Goal: Information Seeking & Learning: Learn about a topic

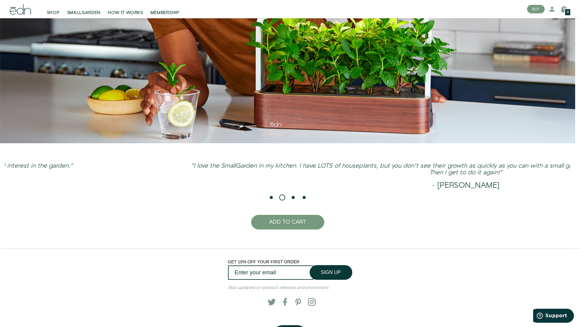
scroll to position [1624, 0]
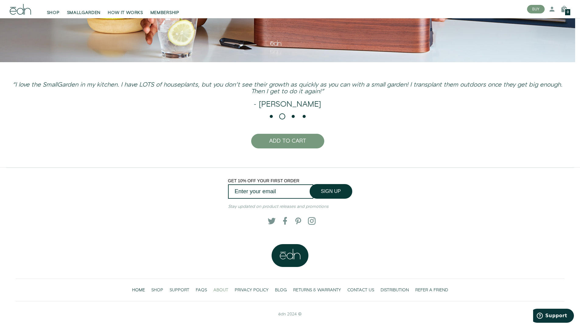
click at [218, 292] on span "ABOUT" at bounding box center [221, 290] width 15 height 6
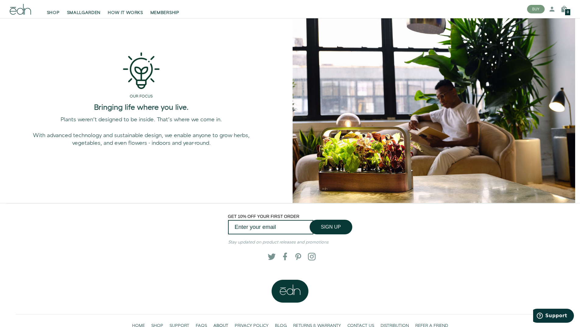
scroll to position [429, 0]
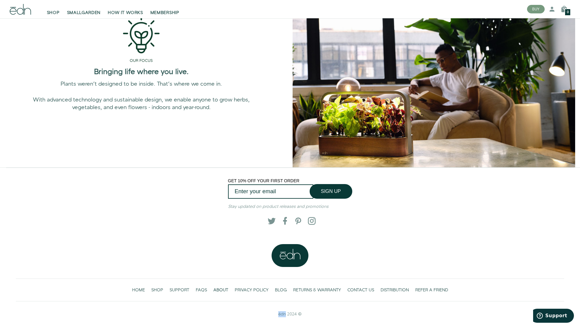
drag, startPoint x: 275, startPoint y: 313, endPoint x: 286, endPoint y: 314, distance: 11.3
click at [286, 314] on div "ēdn 2024 ©" at bounding box center [290, 314] width 549 height 6
copy span "ēdn"
click at [257, 292] on span "PRIVACY POLICY" at bounding box center [252, 290] width 34 height 6
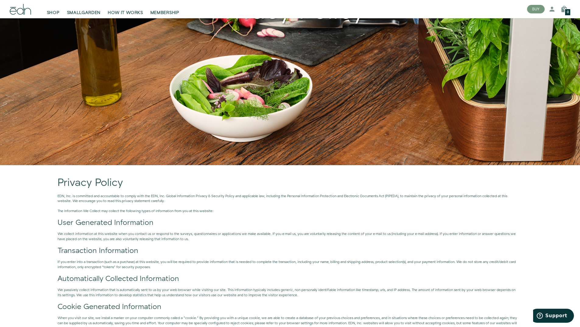
scroll to position [213, 0]
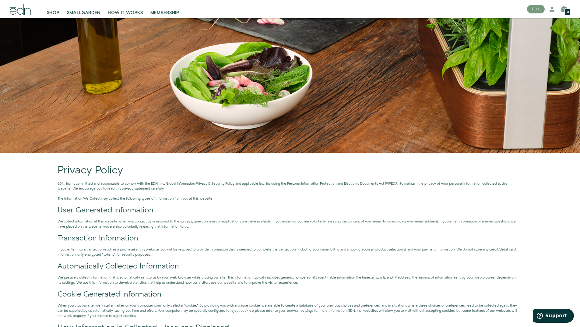
drag, startPoint x: 58, startPoint y: 182, endPoint x: 70, endPoint y: 181, distance: 12.2
click at [70, 181] on p "EDN, Inc. is committed and accountable to comply with the EDN, Inc. Global Info…" at bounding box center [288, 186] width 460 height 10
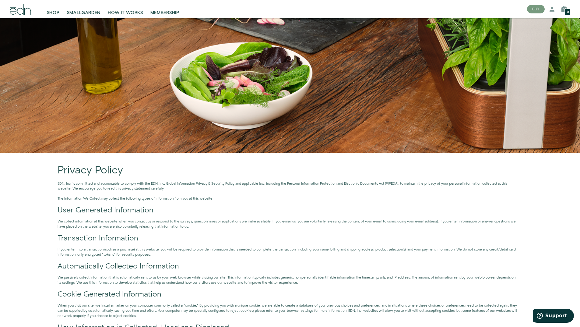
click at [70, 183] on p "EDN, Inc. is committed and accountable to comply with the EDN, Inc. Global Info…" at bounding box center [288, 186] width 460 height 10
drag, startPoint x: 71, startPoint y: 183, endPoint x: 53, endPoint y: 184, distance: 18.3
copy p "EDN, Inc"
